Goal: Transaction & Acquisition: Purchase product/service

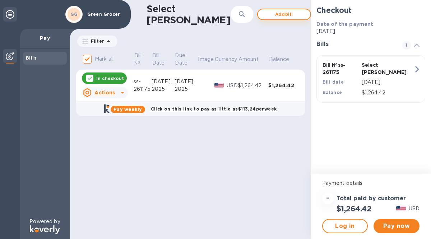
click at [264, 14] on span "Add bill" at bounding box center [284, 14] width 41 height 9
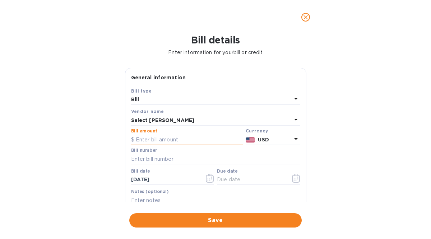
click at [152, 137] on input "text" at bounding box center [187, 139] width 112 height 11
type input "804.72"
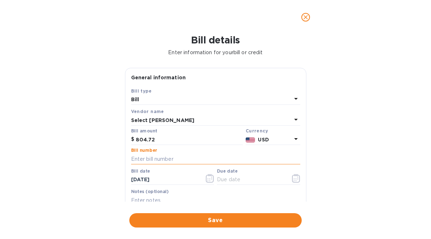
click at [155, 158] on input "text" at bounding box center [215, 159] width 169 height 11
type input "ss-264686"
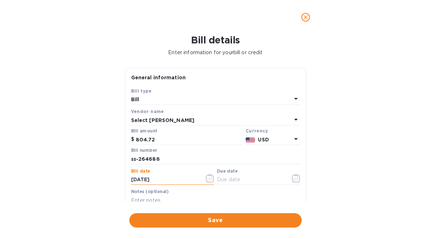
click at [175, 180] on input "[DATE]" at bounding box center [165, 180] width 68 height 11
click at [210, 180] on icon "button" at bounding box center [210, 178] width 8 height 9
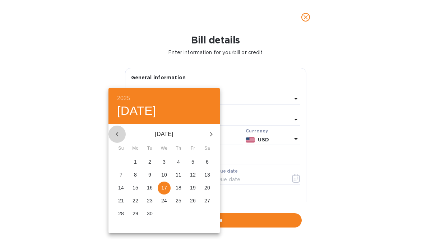
click at [116, 135] on icon "button" at bounding box center [117, 134] width 9 height 9
click at [178, 200] on p "21" at bounding box center [179, 200] width 6 height 7
type input "[DATE]"
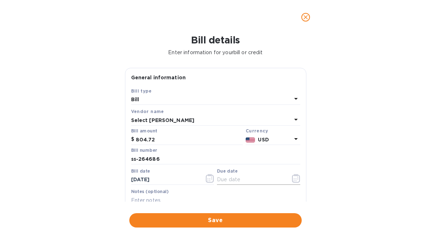
click at [222, 180] on input "text" at bounding box center [251, 180] width 68 height 11
type input "[DATE]"
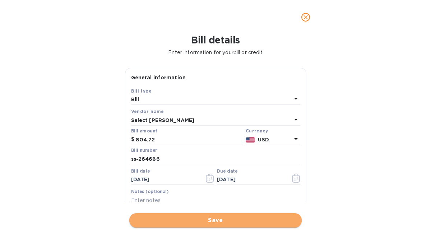
click at [217, 221] on span "Save" at bounding box center [215, 220] width 161 height 9
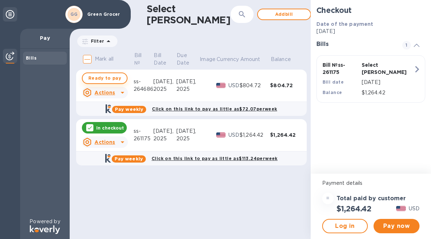
click at [98, 80] on span "Ready to pay" at bounding box center [104, 78] width 33 height 9
checkbox input "true"
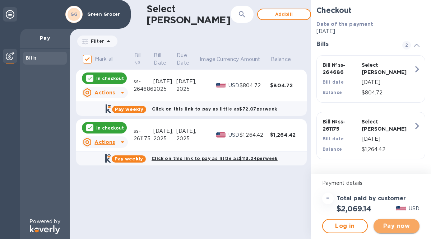
click at [389, 230] on span "Pay now" at bounding box center [396, 226] width 34 height 9
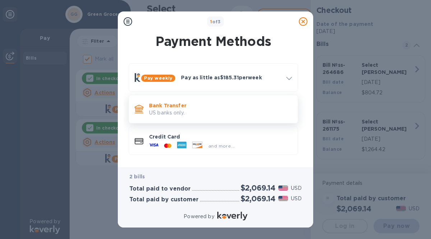
click at [172, 107] on p "Bank Transfer" at bounding box center [220, 105] width 143 height 7
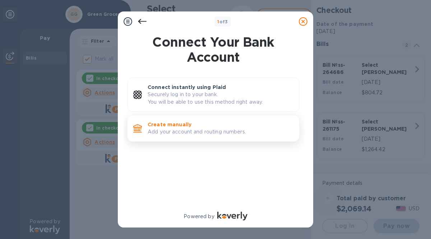
click at [163, 125] on p "Create manually" at bounding box center [221, 124] width 146 height 7
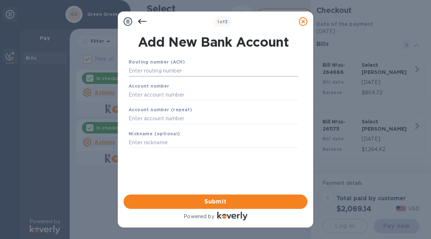
click at [144, 70] on input "text" at bounding box center [214, 71] width 170 height 11
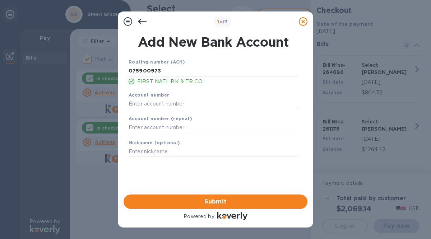
type input "075900973"
click at [135, 103] on input "text" at bounding box center [214, 103] width 170 height 11
type input "30172049"
click at [132, 127] on input "text" at bounding box center [214, 128] width 170 height 11
type input "30172049"
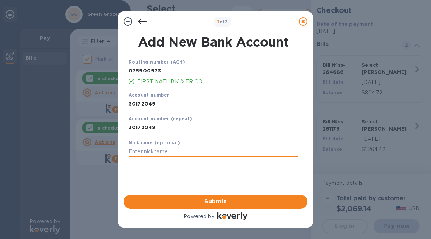
click at [130, 151] on input "text" at bounding box center [214, 152] width 170 height 11
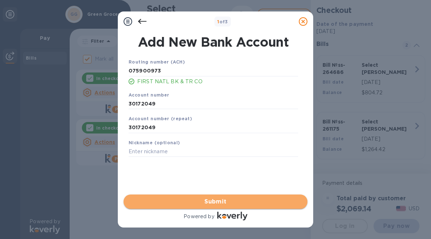
click at [198, 202] on span "Submit" at bounding box center [215, 202] width 172 height 9
